Goal: Browse casually: Explore the website without a specific task or goal

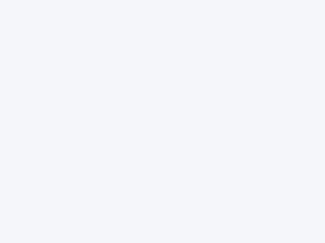
click at [162, 122] on div at bounding box center [162, 121] width 325 height 243
